Goal: Task Accomplishment & Management: Use online tool/utility

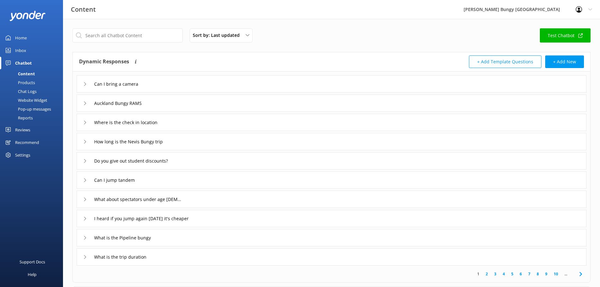
click at [25, 118] on div "Reports" at bounding box center [18, 117] width 29 height 9
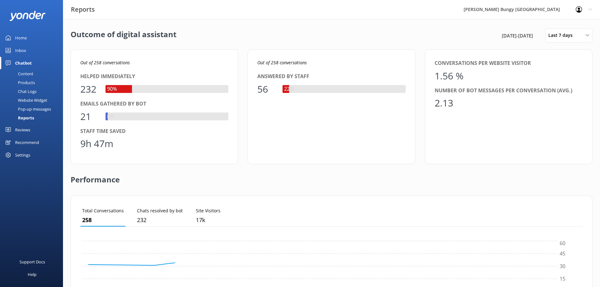
scroll to position [59, 497]
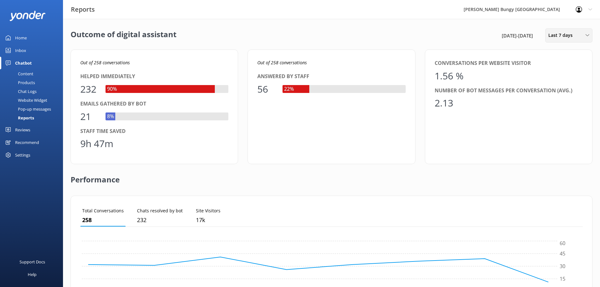
click at [562, 31] on div "Last 7 days Last 7 days Last 30 days Last month Last 90 days Last 180 days Cust…" at bounding box center [568, 35] width 47 height 14
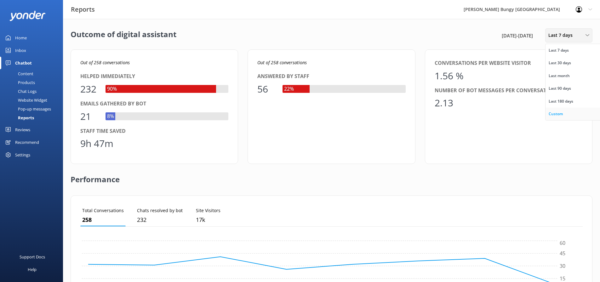
click at [553, 116] on div "Custom" at bounding box center [555, 114] width 14 height 6
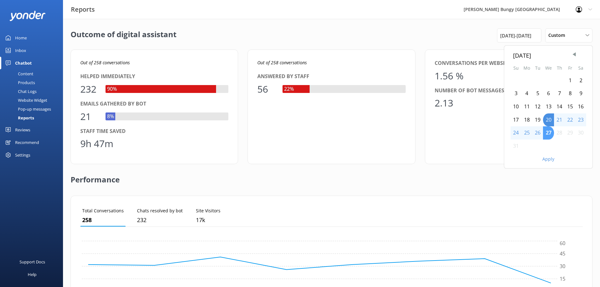
click at [548, 130] on div "27" at bounding box center [548, 132] width 11 height 13
click at [548, 157] on button "Apply" at bounding box center [548, 159] width 12 height 4
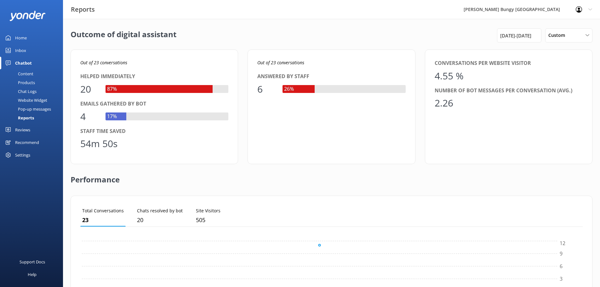
click at [43, 45] on link "Inbox" at bounding box center [31, 50] width 63 height 13
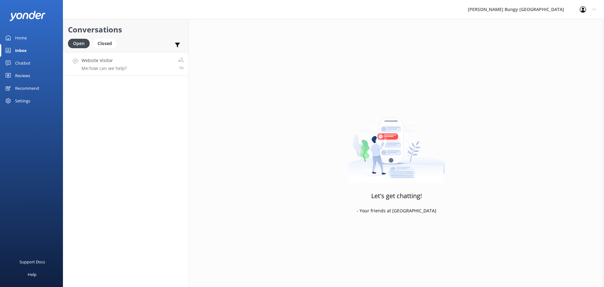
click at [83, 58] on h4 "Website Visitor" at bounding box center [104, 60] width 45 height 7
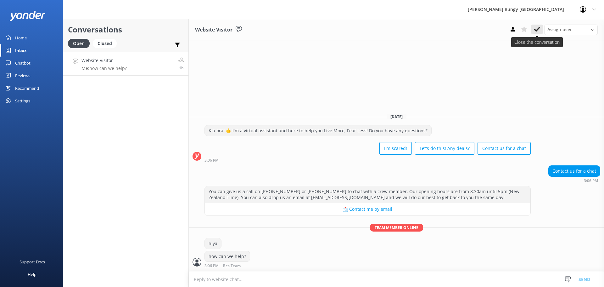
click at [540, 30] on button at bounding box center [537, 29] width 11 height 9
